Goal: Obtain resource: Obtain resource

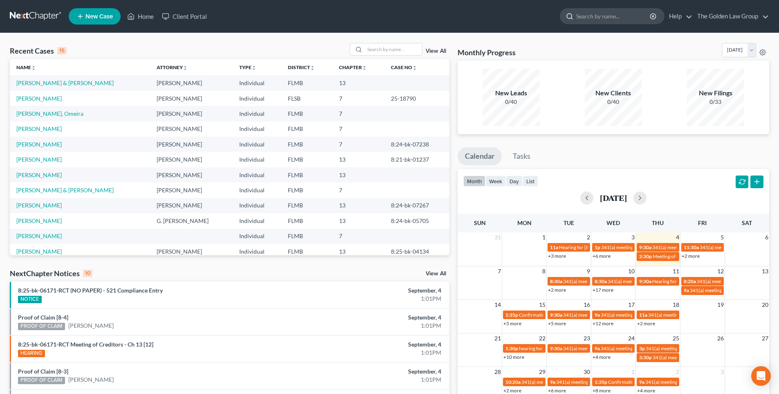
click at [594, 18] on input "search" at bounding box center [613, 16] width 75 height 15
type input "[PERSON_NAME]"
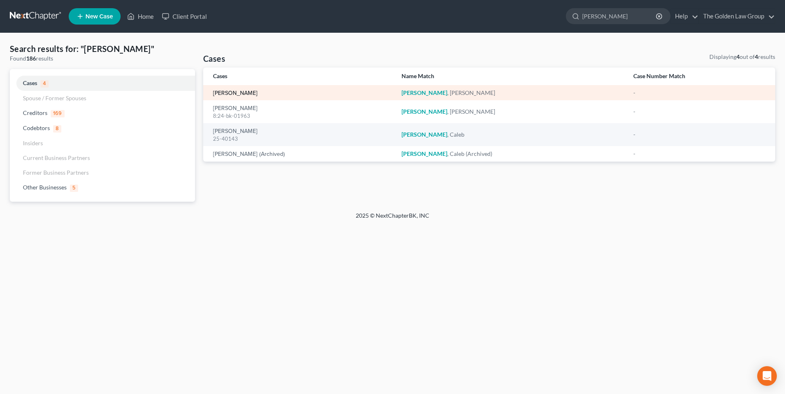
click at [239, 92] on link "[PERSON_NAME]" at bounding box center [235, 93] width 45 height 6
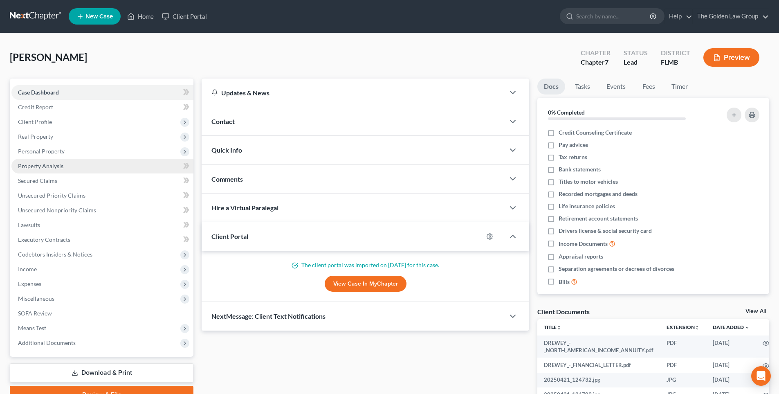
click at [48, 167] on span "Property Analysis" at bounding box center [40, 165] width 45 height 7
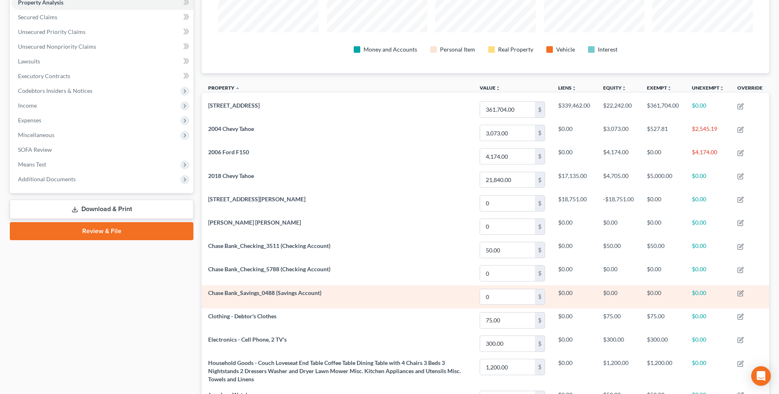
scroll to position [82, 0]
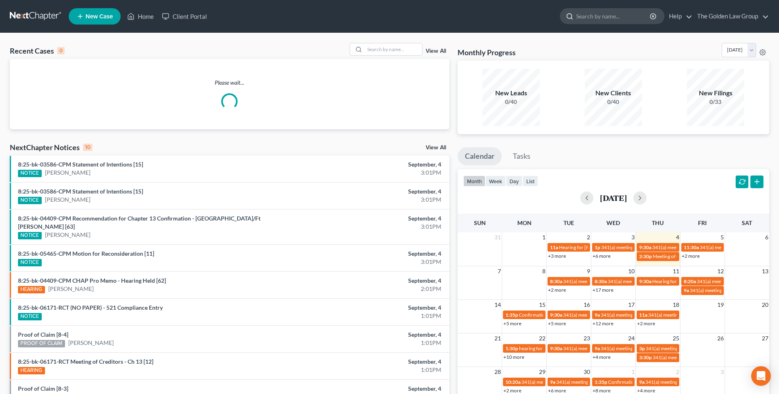
click at [618, 13] on input "search" at bounding box center [613, 16] width 75 height 15
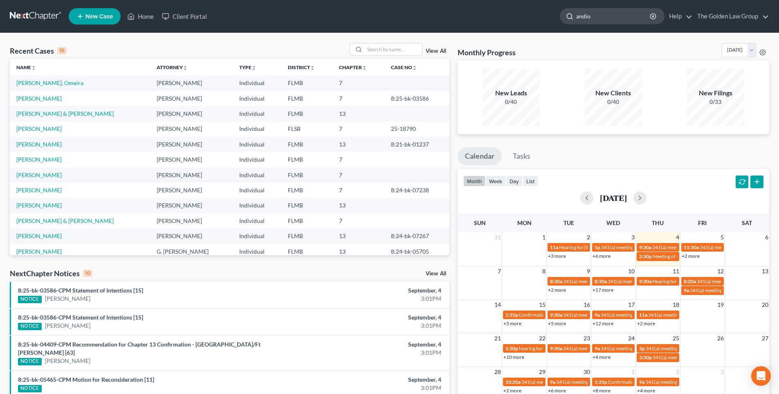
type input "andion"
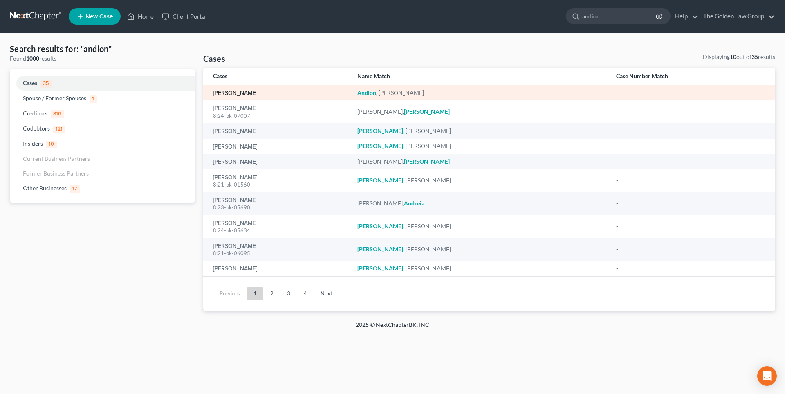
click at [230, 94] on link "[PERSON_NAME]" at bounding box center [235, 93] width 45 height 6
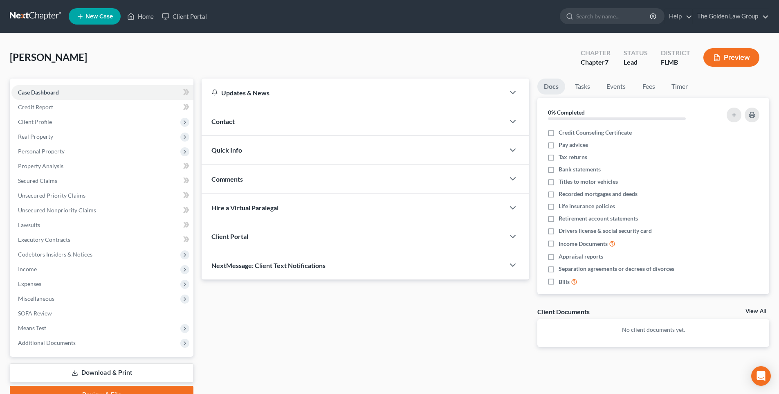
click at [736, 54] on button "Preview" at bounding box center [731, 57] width 56 height 18
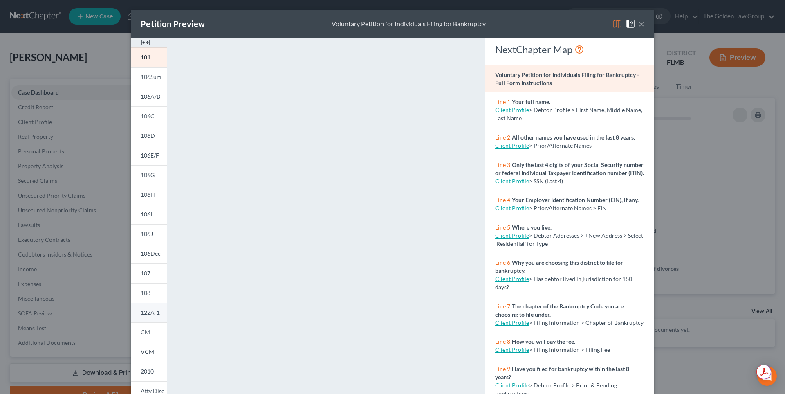
scroll to position [67, 0]
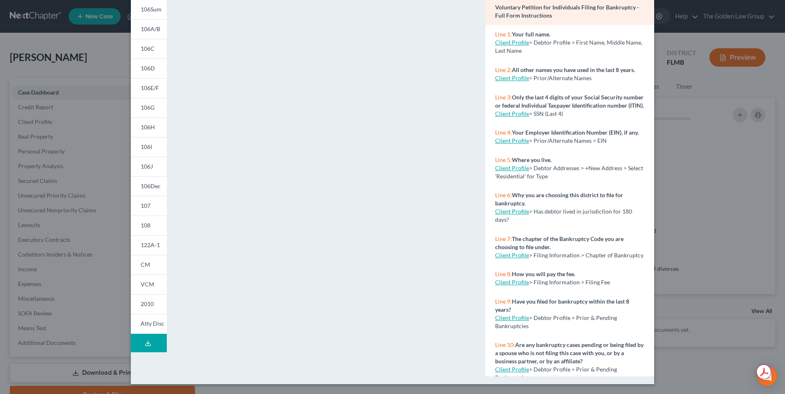
click at [148, 342] on line at bounding box center [148, 341] width 0 height 3
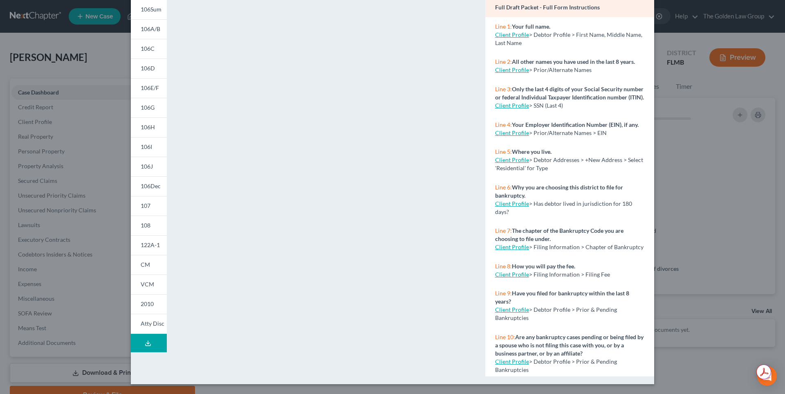
scroll to position [0, 0]
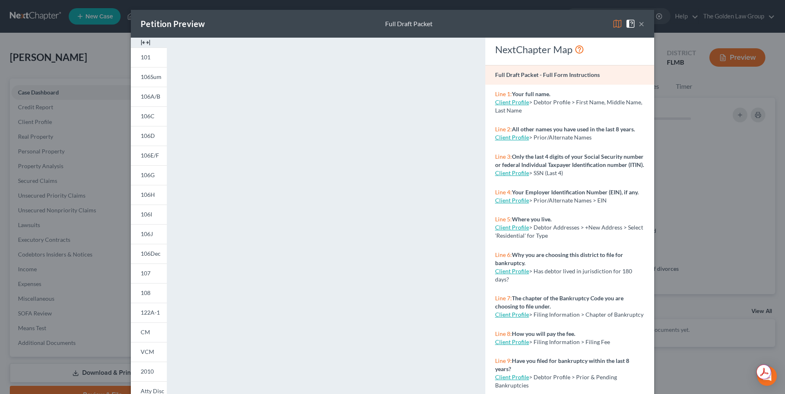
click at [640, 23] on button "×" at bounding box center [641, 24] width 6 height 10
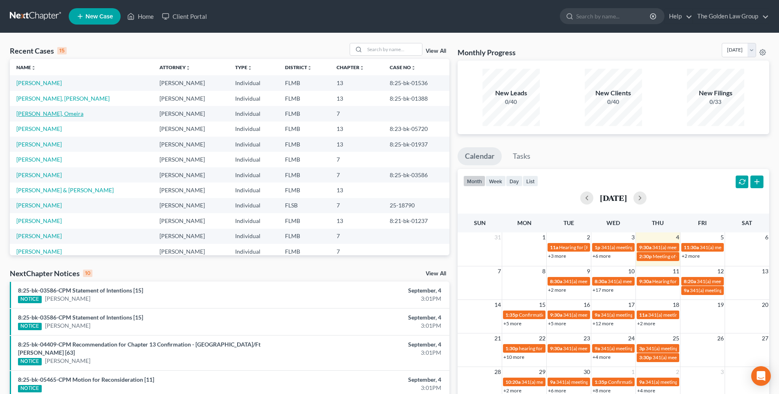
click at [46, 114] on link "[PERSON_NAME], Omeira" at bounding box center [49, 113] width 67 height 7
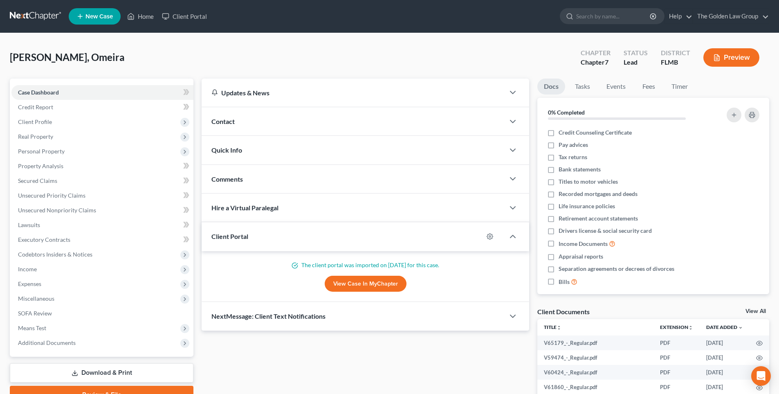
click at [730, 57] on button "Preview" at bounding box center [731, 57] width 56 height 18
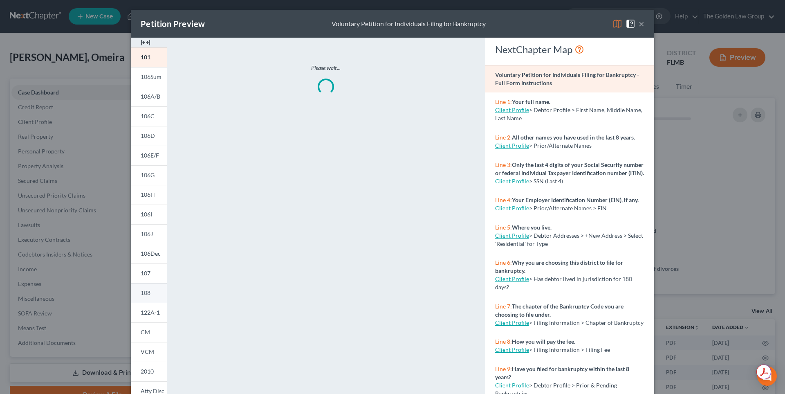
scroll to position [60, 0]
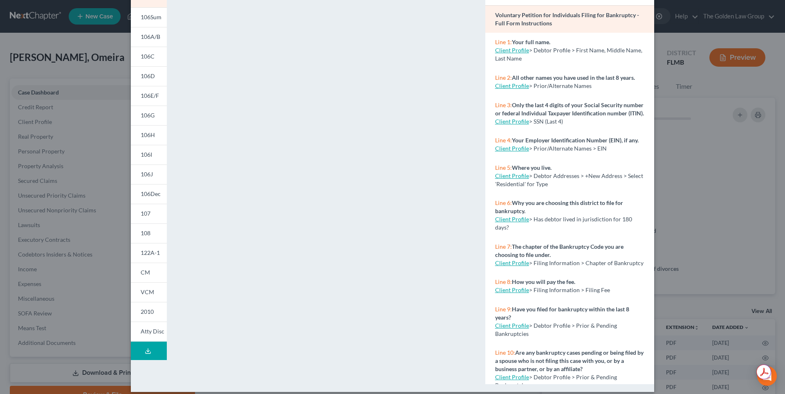
click at [148, 351] on line at bounding box center [148, 349] width 0 height 3
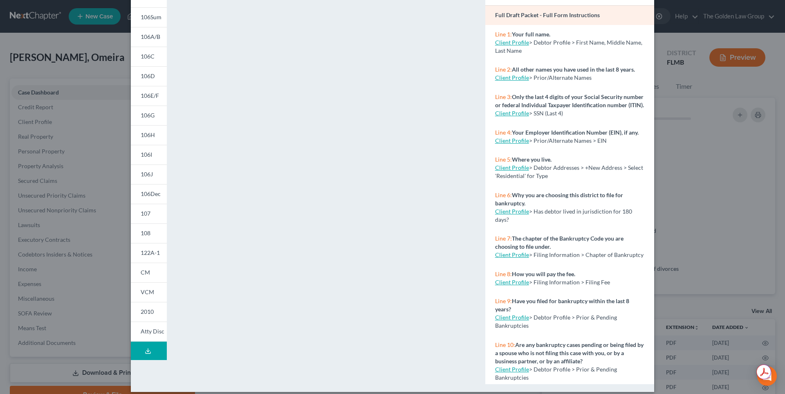
scroll to position [0, 0]
